Goal: Information Seeking & Learning: Learn about a topic

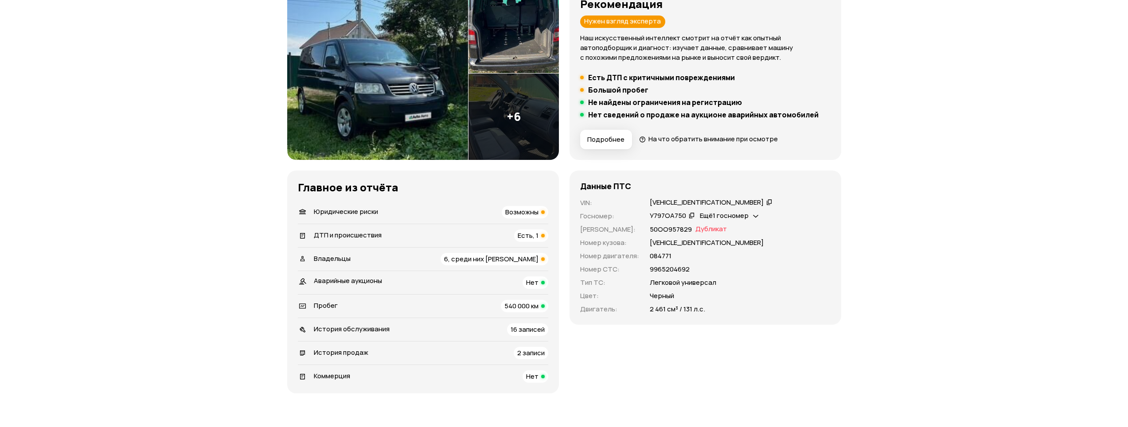
scroll to position [133, 0]
click at [747, 216] on span "Ещё 1 госномер" at bounding box center [724, 214] width 49 height 9
click at [789, 213] on div "У797ОА750   Ещё 1 госномер" at bounding box center [740, 216] width 181 height 10
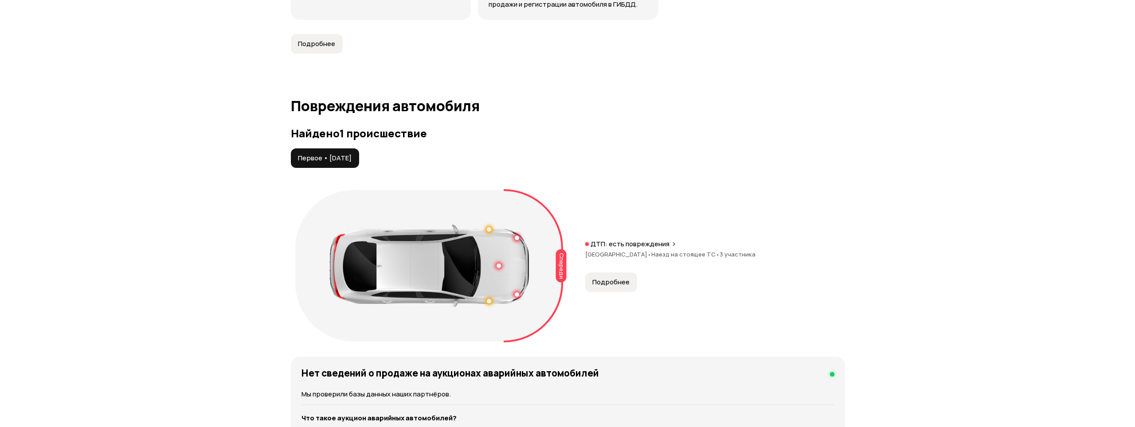
scroll to position [887, 0]
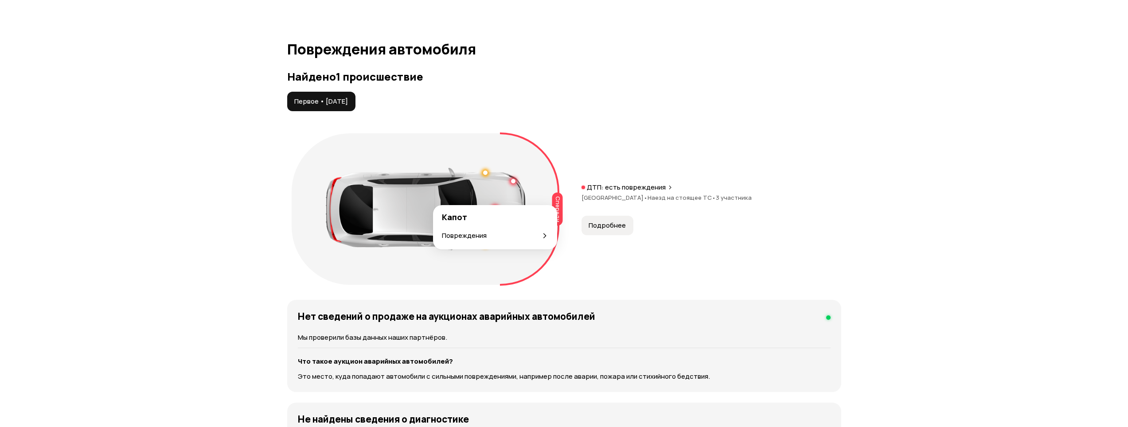
drag, startPoint x: 497, startPoint y: 199, endPoint x: 516, endPoint y: 180, distance: 27.3
click at [516, 180] on div at bounding box center [425, 209] width 199 height 82
click at [596, 221] on span "Подробнее" at bounding box center [607, 225] width 37 height 9
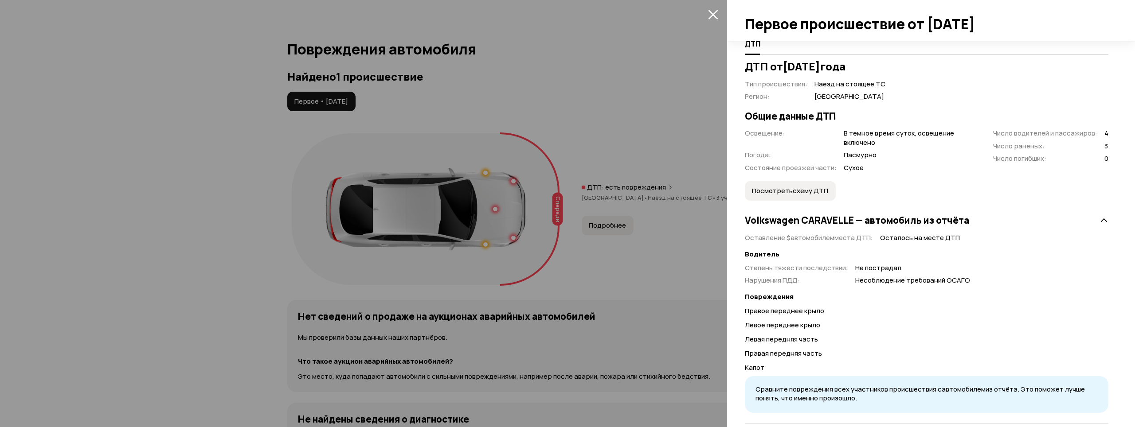
scroll to position [177, 0]
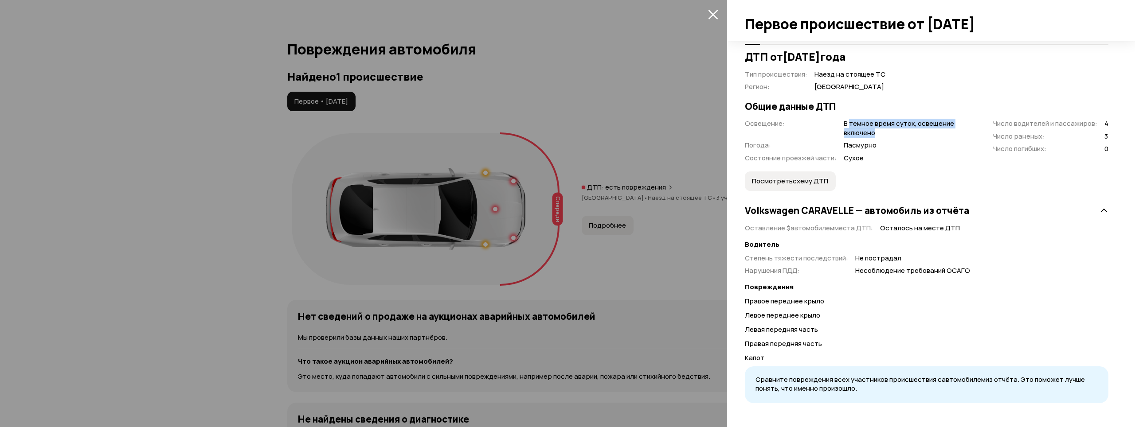
drag, startPoint x: 848, startPoint y: 126, endPoint x: 924, endPoint y: 137, distance: 76.0
click at [922, 137] on span "В темное время суток, освещение включено" at bounding box center [906, 128] width 125 height 18
click at [924, 137] on span "В темное время суток, освещение включено" at bounding box center [906, 128] width 125 height 18
drag, startPoint x: 841, startPoint y: 147, endPoint x: 861, endPoint y: 147, distance: 20.4
click at [861, 147] on div "Освещение : В темное время суток, освещение включено Погода : Пасмурно Состояни…" at bounding box center [856, 141] width 223 height 44
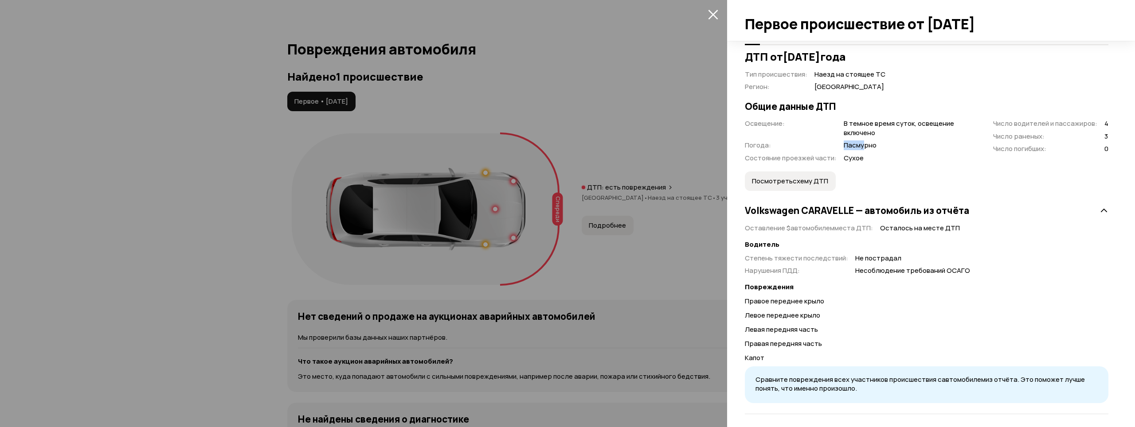
click at [861, 147] on span "Пасмурно" at bounding box center [906, 145] width 125 height 9
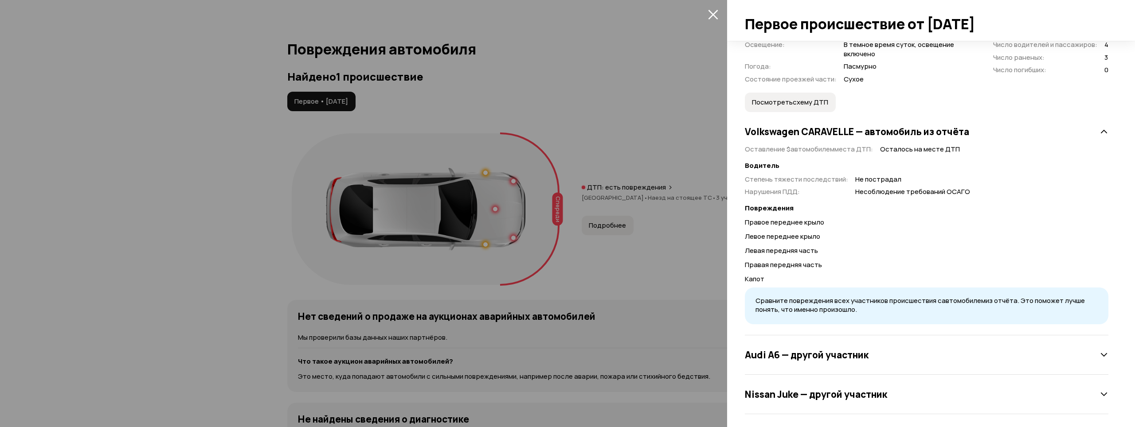
scroll to position [261, 0]
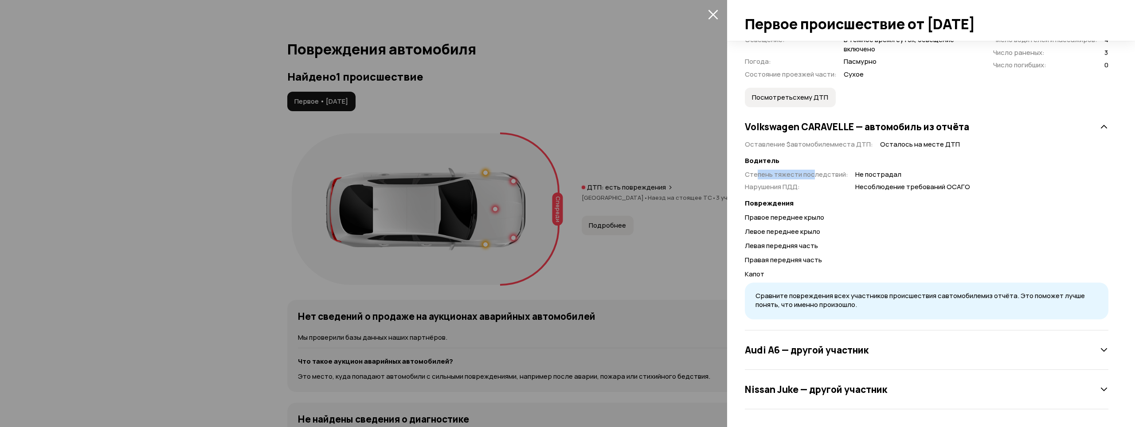
drag, startPoint x: 793, startPoint y: 173, endPoint x: 819, endPoint y: 175, distance: 25.8
click at [817, 175] on span "Степень тяжести последствий :" at bounding box center [796, 174] width 103 height 9
click at [821, 175] on span "Степень тяжести последствий :" at bounding box center [796, 174] width 103 height 9
drag, startPoint x: 802, startPoint y: 188, endPoint x: 962, endPoint y: 192, distance: 159.6
click at [960, 192] on div "Оставление $ автомобилем места ДТП : Осталось на месте ДТП Водитель Степень тяж…" at bounding box center [926, 228] width 363 height 184
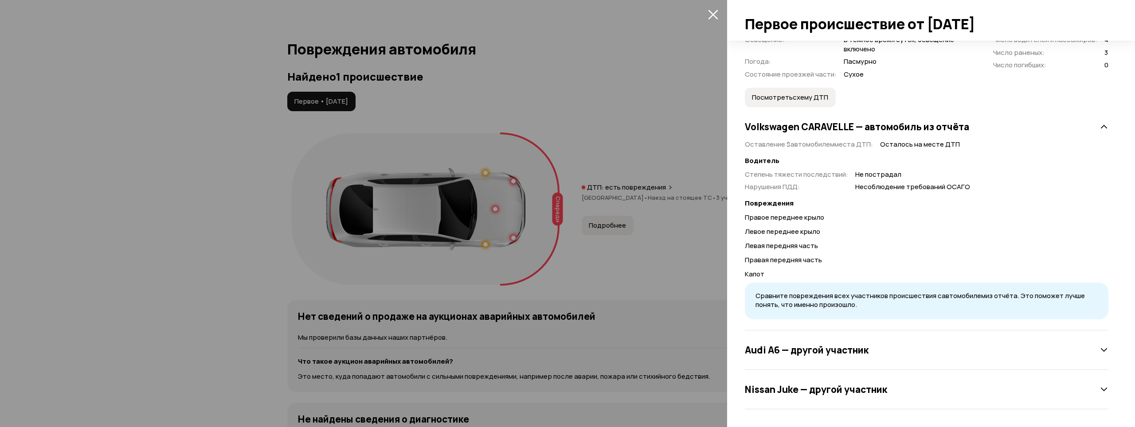
click at [964, 192] on div "Оставление $ автомобилем места ДТП : Осталось на месте ДТП Водитель Степень тяж…" at bounding box center [926, 228] width 363 height 184
click at [855, 345] on h3 "Audi А6 — другой участник" at bounding box center [807, 350] width 124 height 12
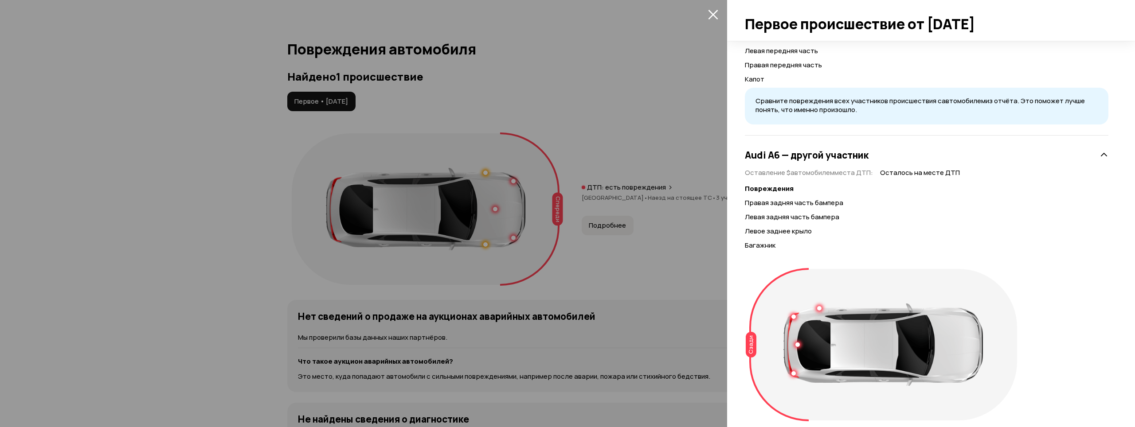
scroll to position [525, 0]
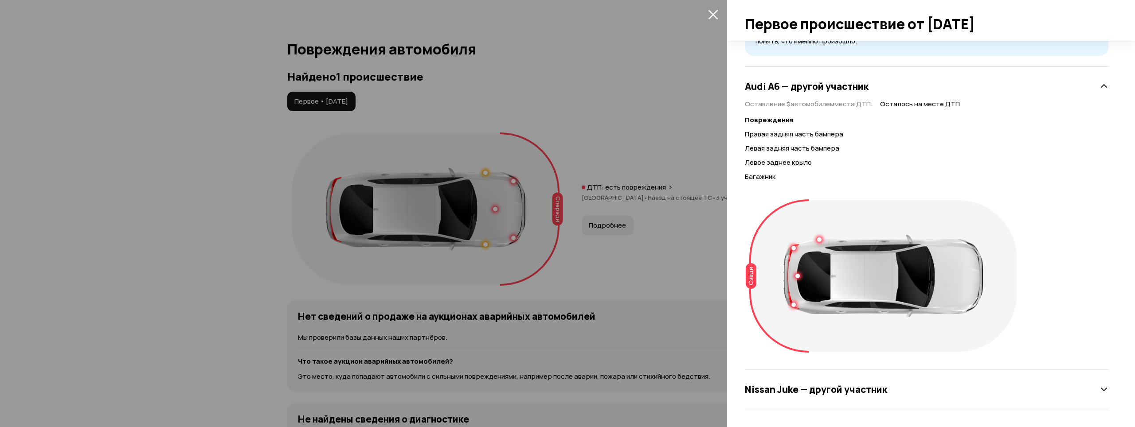
click at [809, 390] on h3 "Nissan Juke — другой участник" at bounding box center [816, 390] width 142 height 12
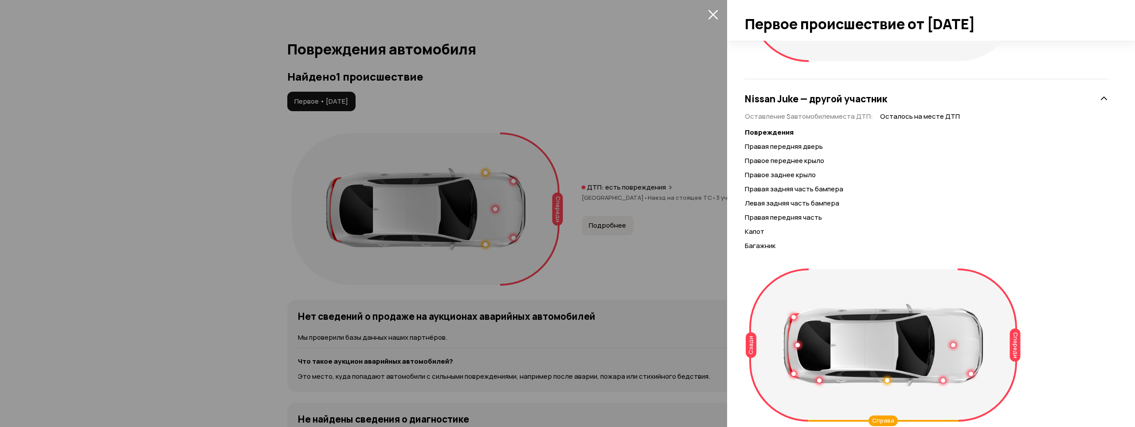
scroll to position [712, 0]
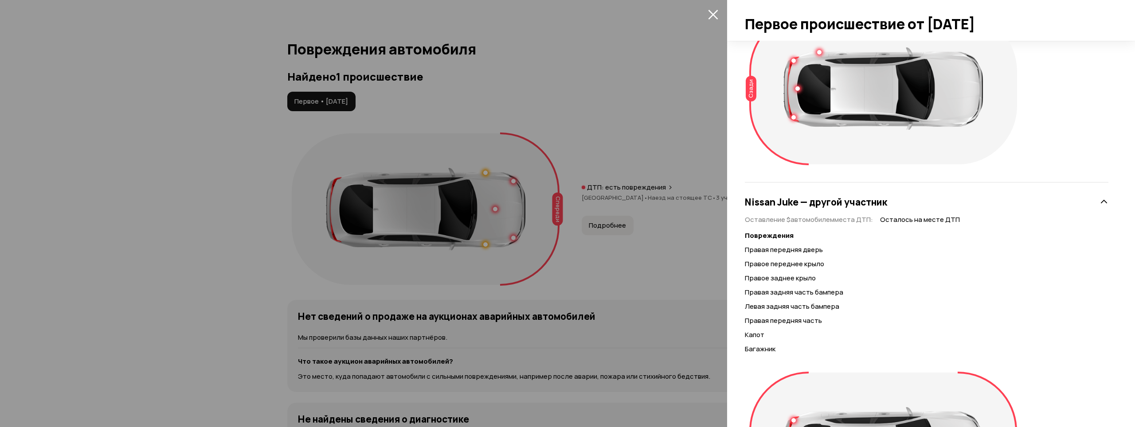
click at [1086, 205] on div "Nissan Juke — другой участник" at bounding box center [926, 202] width 363 height 18
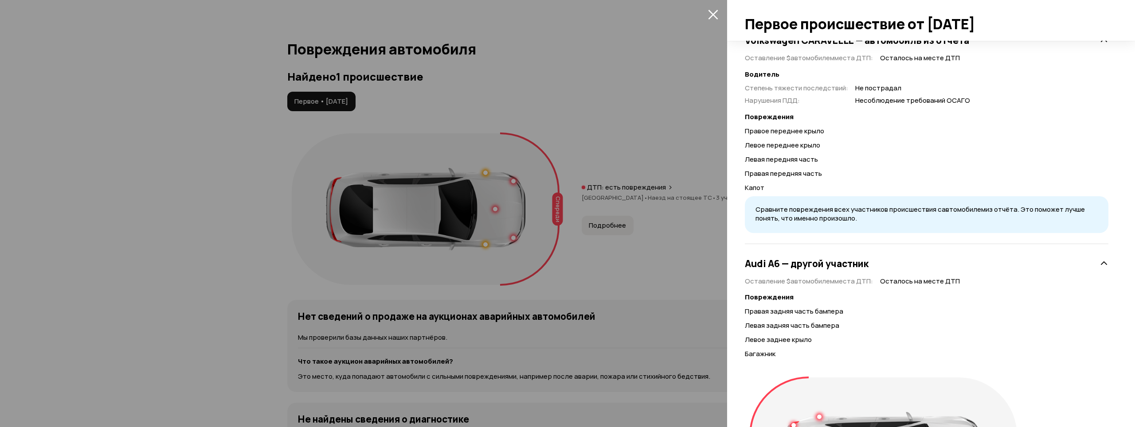
click at [1057, 262] on div "Audi А6 — другой участник" at bounding box center [926, 264] width 363 height 18
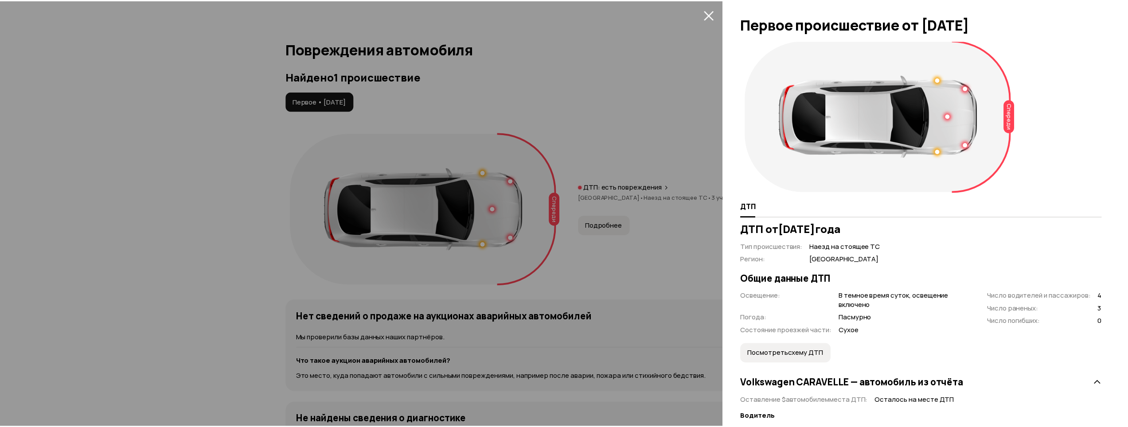
scroll to position [0, 0]
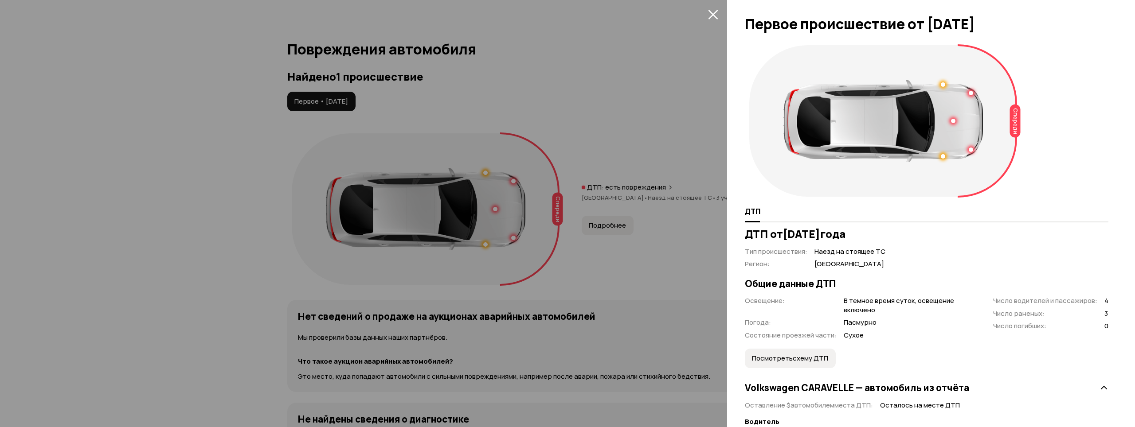
click at [717, 13] on icon "закрыть" at bounding box center [713, 14] width 10 height 10
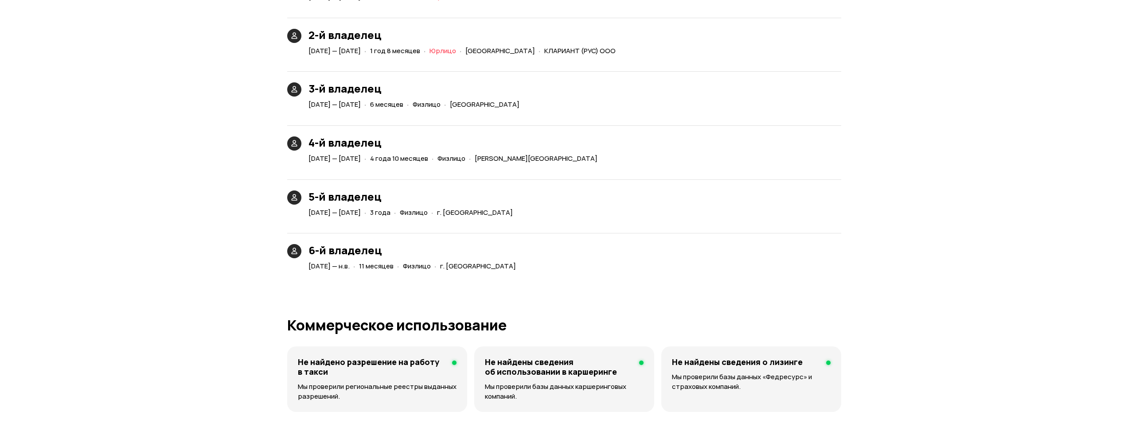
scroll to position [2128, 0]
drag, startPoint x: 442, startPoint y: 257, endPoint x: 490, endPoint y: 259, distance: 47.9
click at [488, 260] on div "[DATE] — н.в. · 11 месяцев · Физлицо · г. [GEOGRAPHIC_DATA]" at bounding box center [414, 266] width 215 height 13
click at [491, 261] on span "г. [GEOGRAPHIC_DATA]" at bounding box center [478, 265] width 76 height 9
drag, startPoint x: 541, startPoint y: 260, endPoint x: 405, endPoint y: 262, distance: 135.7
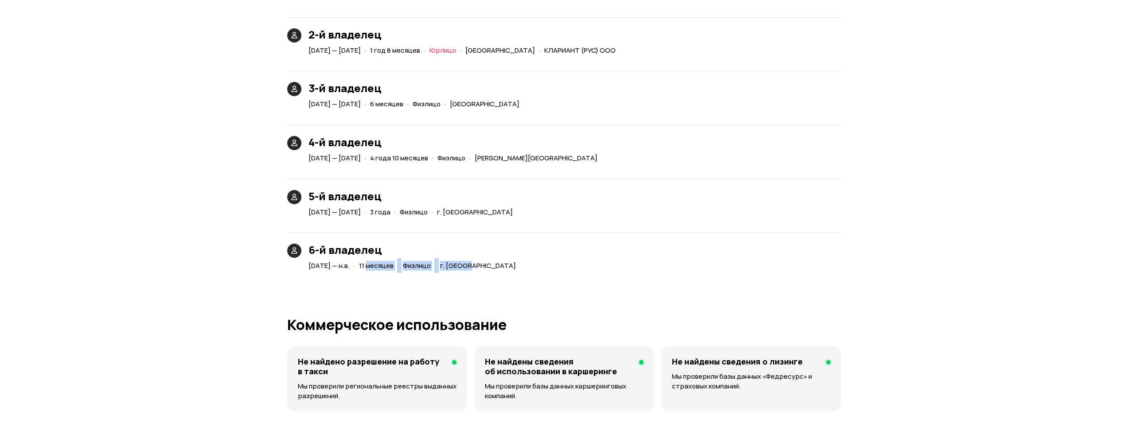
click at [405, 262] on div "6-й владелец [DATE] — н.в. · 11 месяцев · Физлицо · г. [GEOGRAPHIC_DATA]" at bounding box center [564, 247] width 554 height 51
click at [395, 262] on div "· 11 месяцев" at bounding box center [374, 266] width 44 height 13
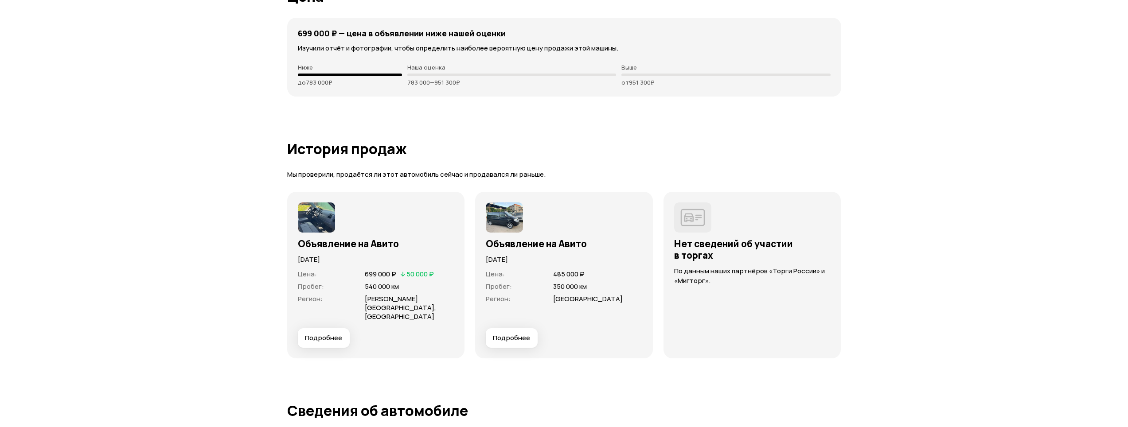
scroll to position [2615, 0]
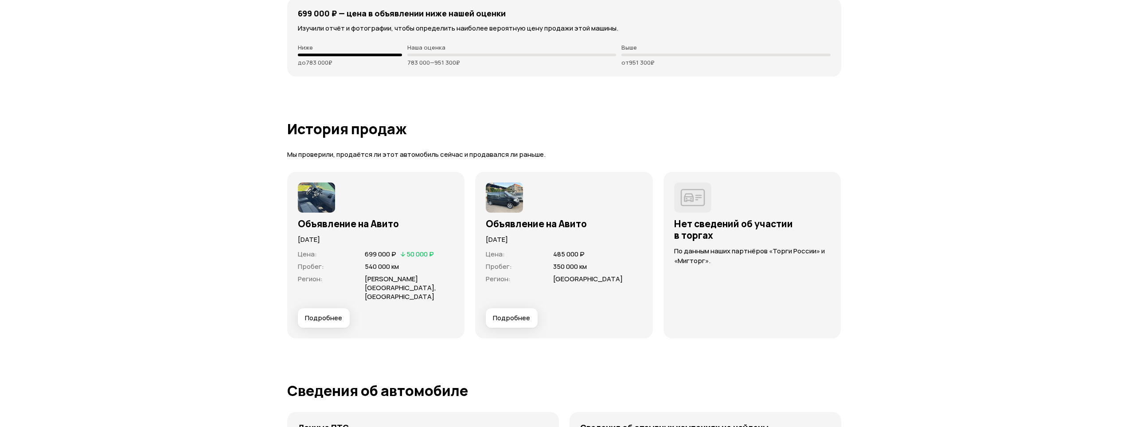
click at [333, 314] on span "Подробнее" at bounding box center [323, 318] width 37 height 9
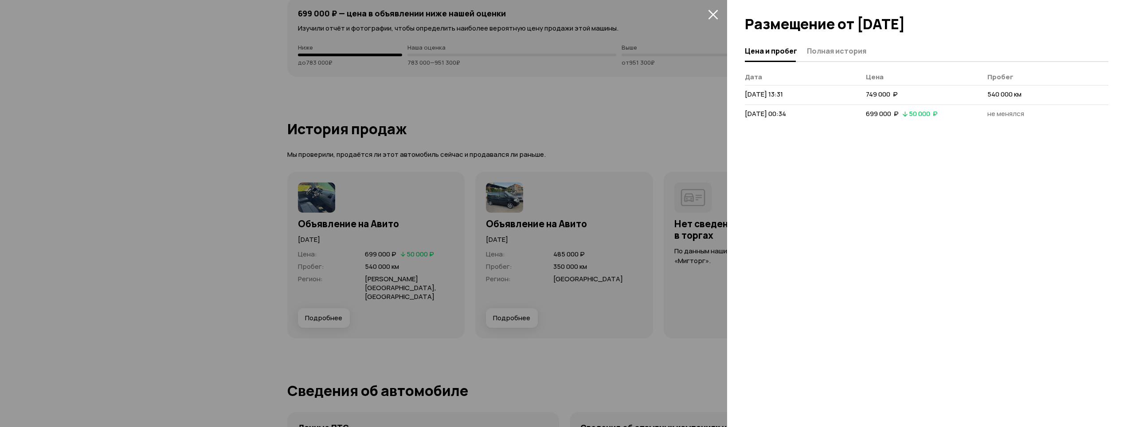
click at [915, 118] on div "50 000  ₽" at bounding box center [923, 113] width 29 height 9
click at [714, 20] on button "закрыть" at bounding box center [713, 14] width 14 height 14
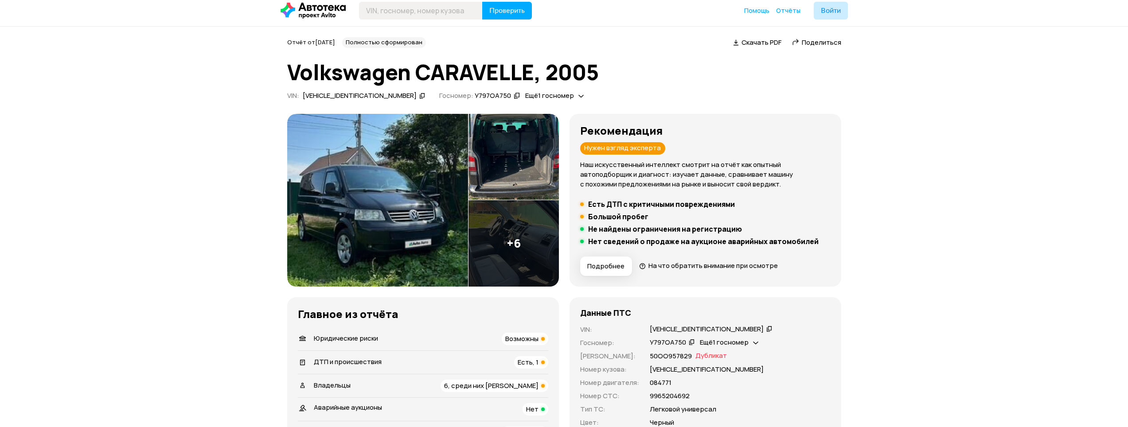
scroll to position [0, 0]
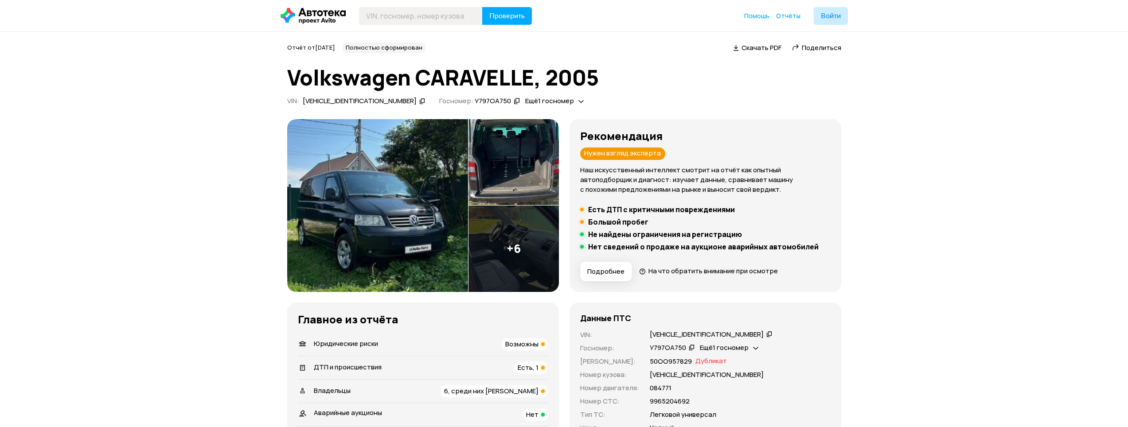
click at [370, 190] on img at bounding box center [377, 205] width 181 height 173
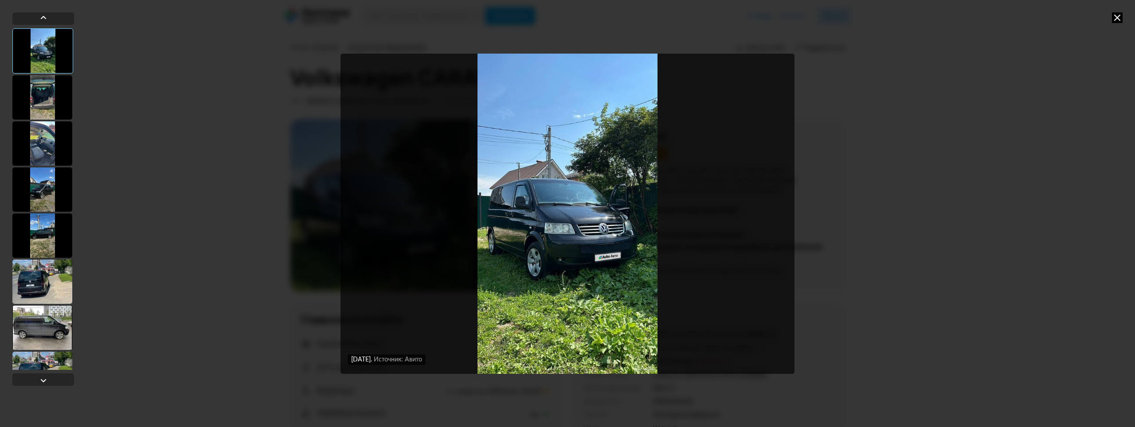
click at [58, 99] on div at bounding box center [42, 97] width 60 height 44
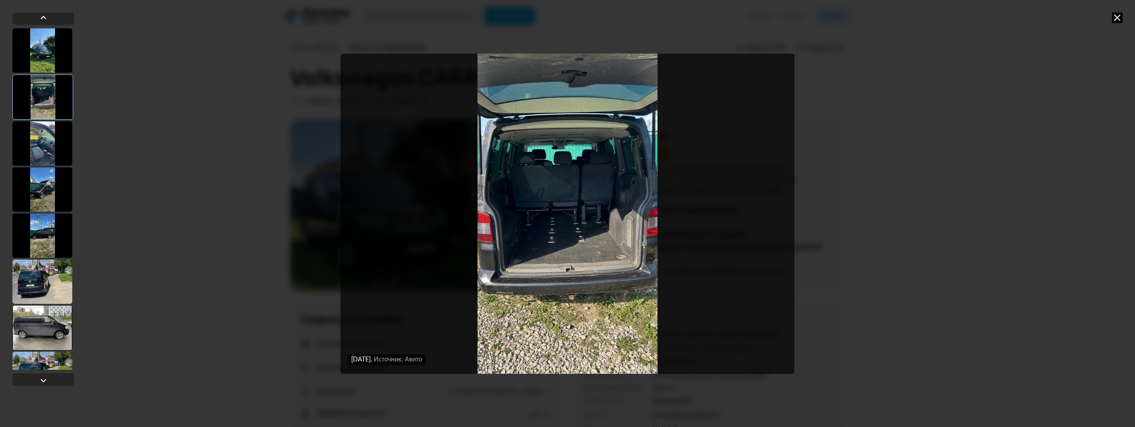
click at [46, 129] on div at bounding box center [42, 143] width 60 height 44
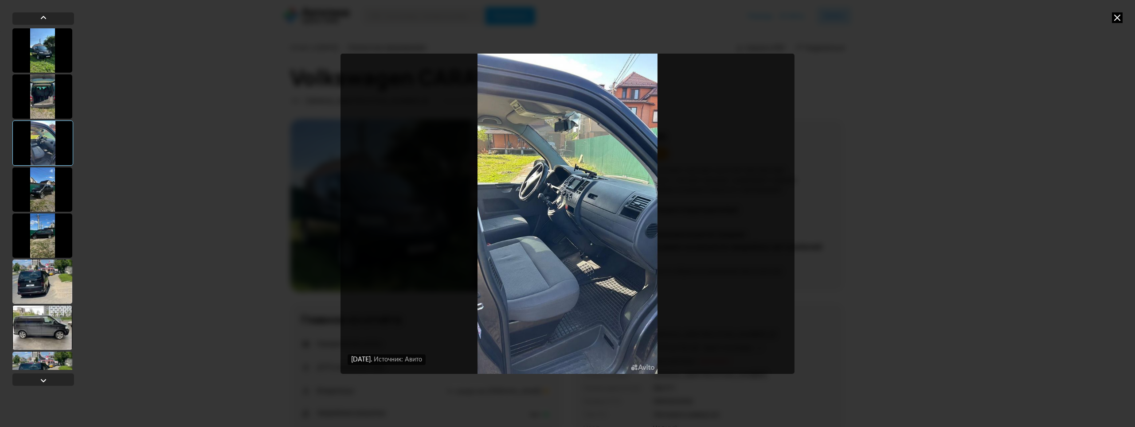
click at [50, 113] on div at bounding box center [42, 96] width 60 height 44
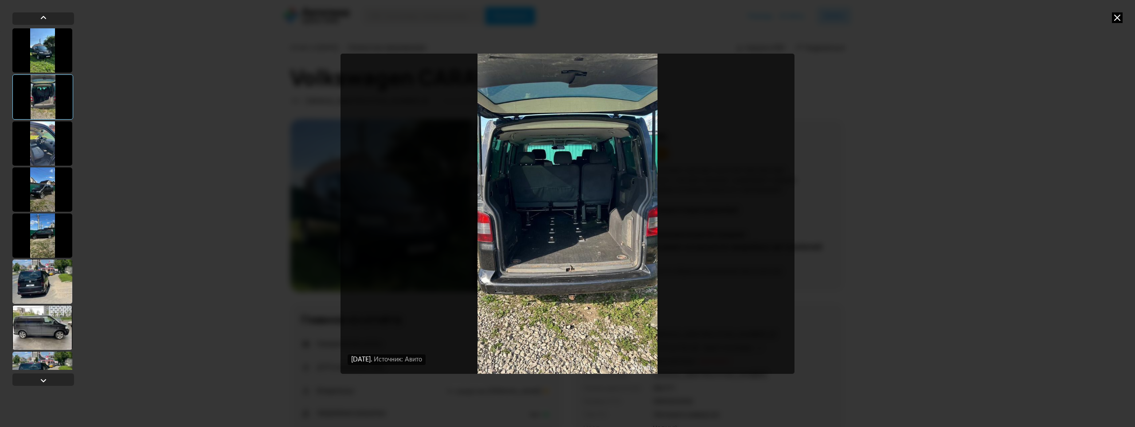
click at [47, 124] on div at bounding box center [42, 143] width 60 height 44
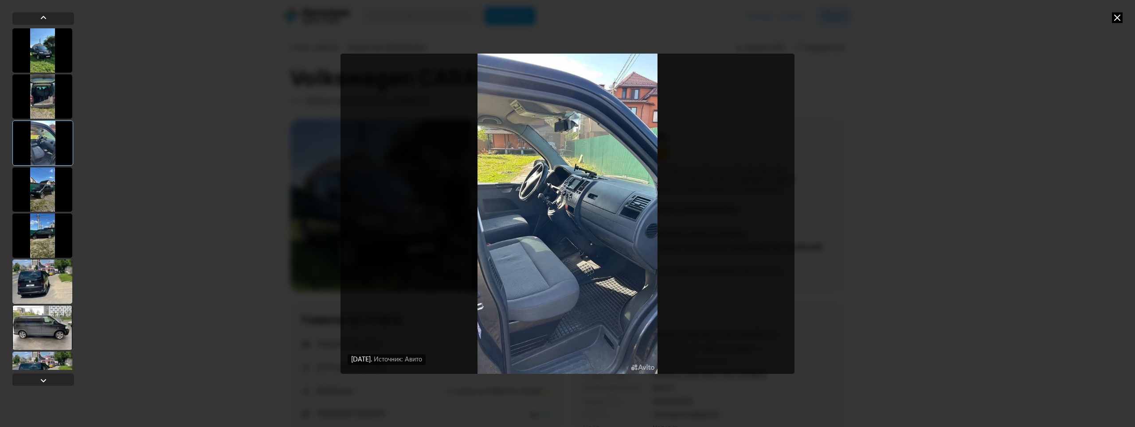
click at [42, 180] on div at bounding box center [42, 190] width 60 height 44
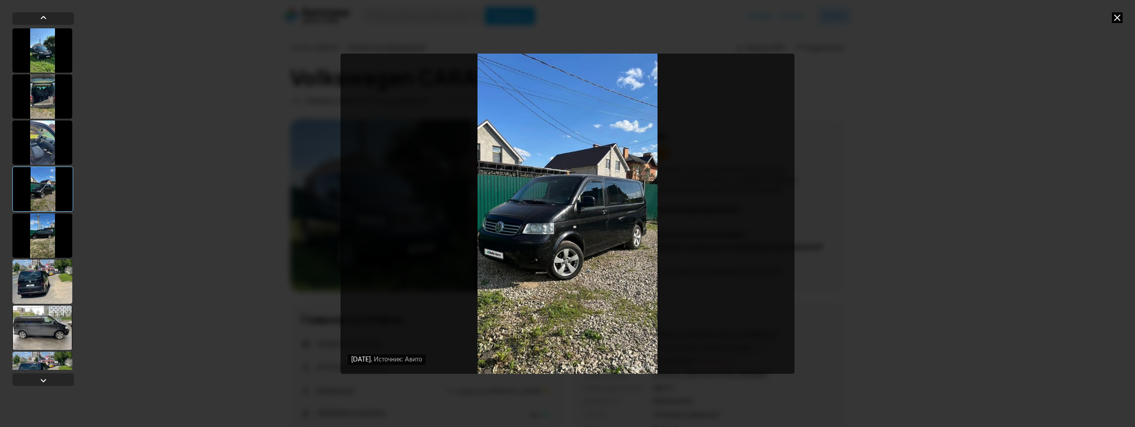
click at [43, 236] on div at bounding box center [42, 236] width 60 height 44
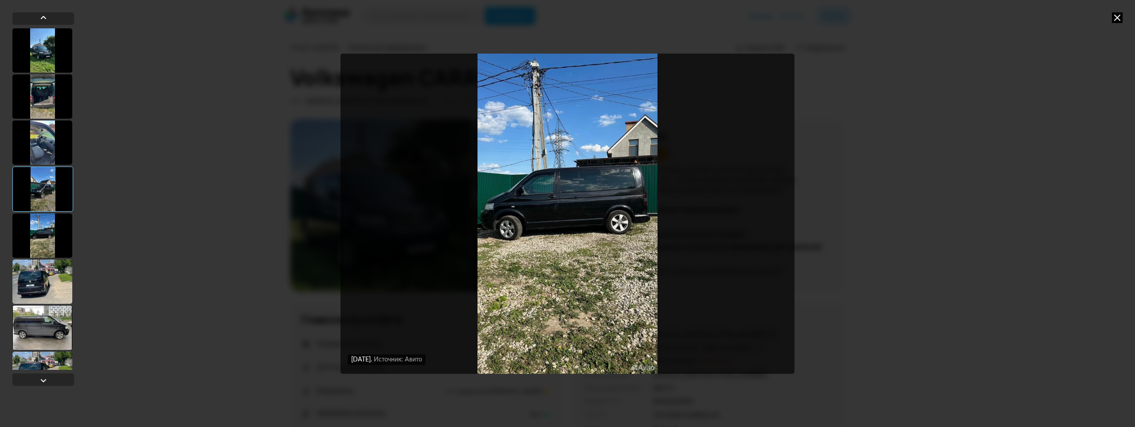
click at [42, 285] on div at bounding box center [42, 282] width 60 height 44
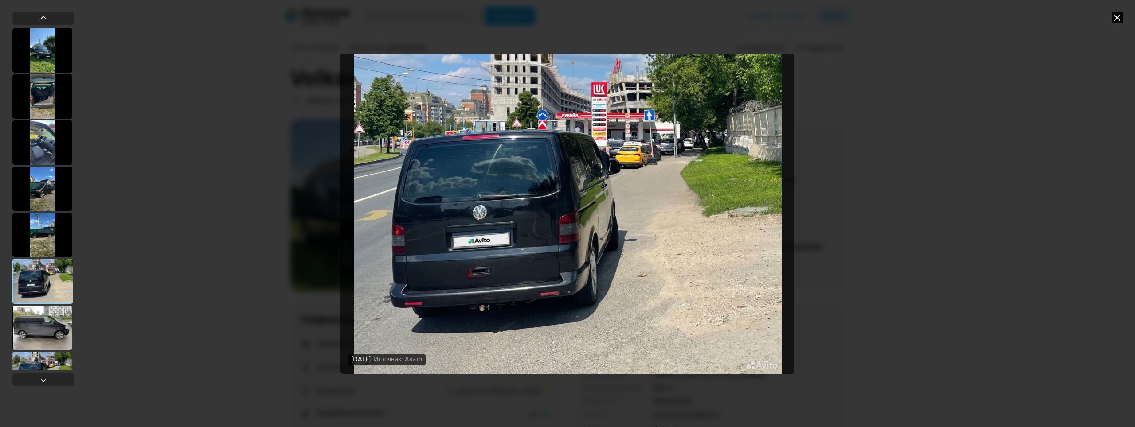
click at [44, 319] on div at bounding box center [42, 328] width 60 height 44
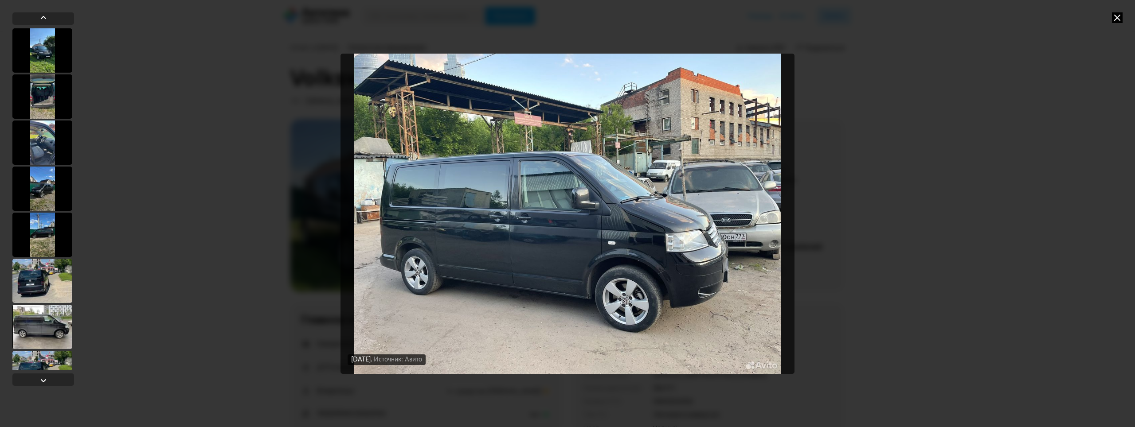
click at [1119, 17] on icon at bounding box center [1117, 17] width 11 height 11
